Goal: Information Seeking & Learning: Find specific fact

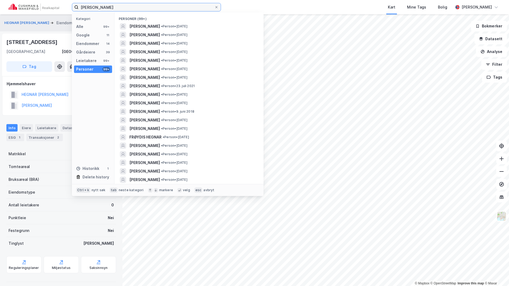
drag, startPoint x: 107, startPoint y: 6, endPoint x: 45, endPoint y: 5, distance: 62.0
click at [45, 5] on div "[PERSON_NAME] Kategori Alle 99+ Google 11 Eiendommer 14 Gårdeiere 39 Leietakere…" at bounding box center [254, 7] width 509 height 14
click at [81, 25] on div "Alle" at bounding box center [79, 26] width 7 height 6
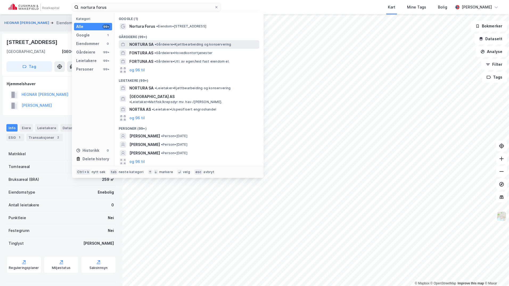
click at [138, 42] on span "NORTURA SA" at bounding box center [141, 44] width 24 height 6
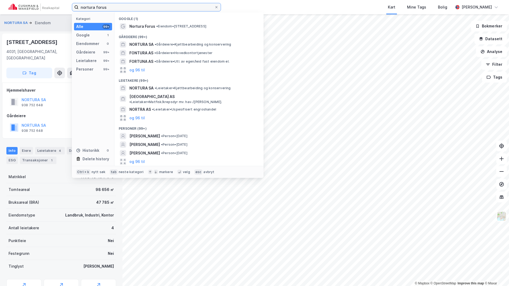
drag, startPoint x: 82, startPoint y: 6, endPoint x: 32, endPoint y: 5, distance: 50.3
click at [32, 5] on div "nortura forus Kategori Alle 99+ Google 1 Eiendommer 0 Gårdeiere 99+ Leietakere …" at bounding box center [254, 7] width 509 height 14
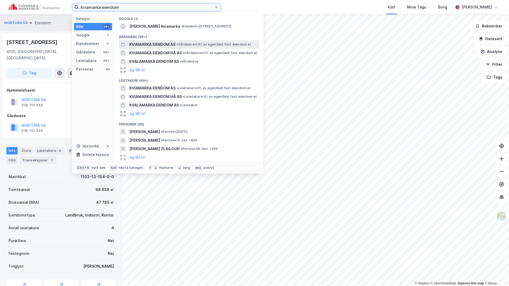
type input "kviamarka eiendom"
click at [158, 43] on span "KVIAMARKA EIENDOM AS" at bounding box center [152, 44] width 46 height 6
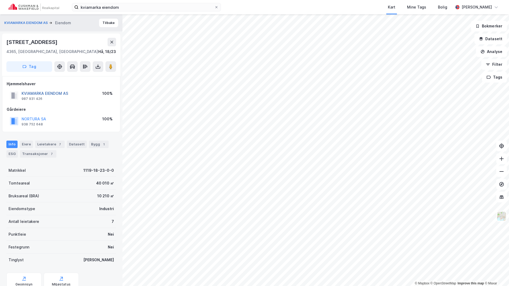
click at [0, 0] on button "KVIAMARKA EIENDOM AS" at bounding box center [0, 0] width 0 height 0
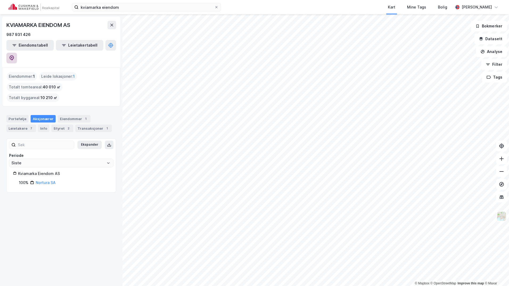
click at [14, 55] on icon at bounding box center [11, 57] width 5 height 5
